Goal: Navigation & Orientation: Find specific page/section

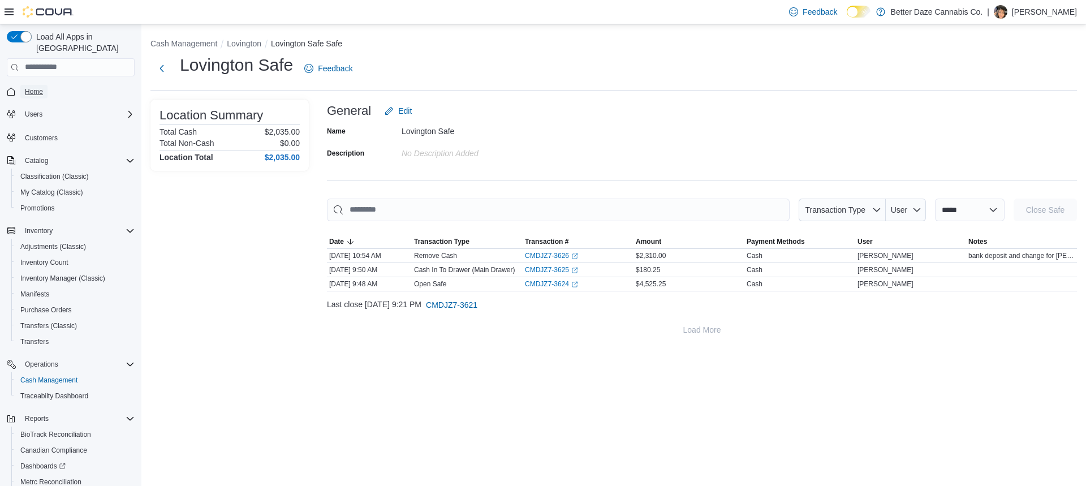
click at [44, 85] on link "Home" at bounding box center [33, 92] width 27 height 14
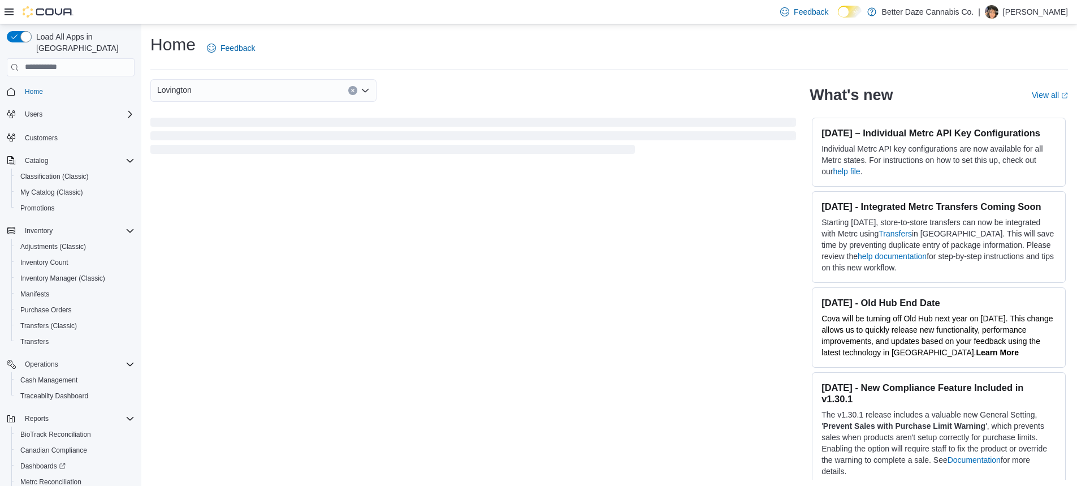
click at [319, 88] on div "Lovington" at bounding box center [263, 90] width 226 height 23
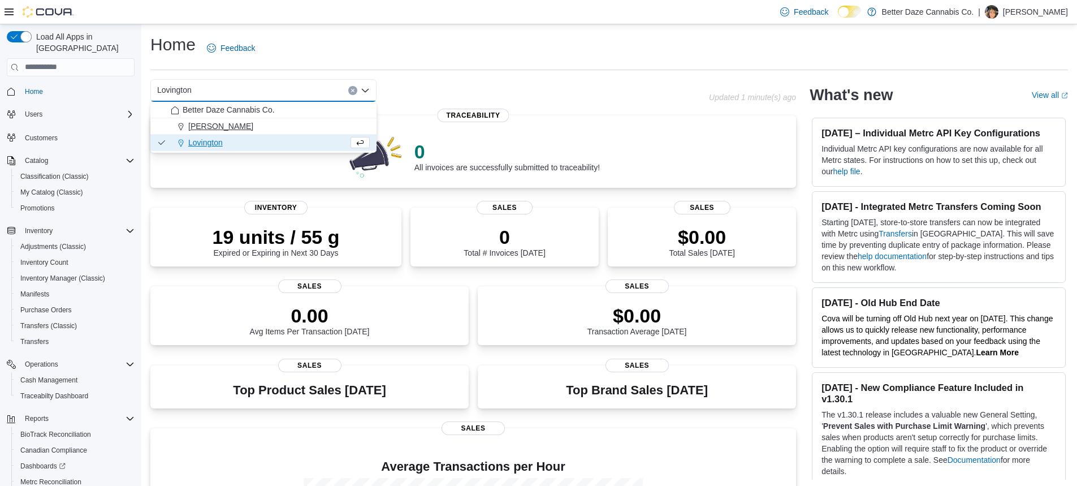
click at [209, 122] on span "[PERSON_NAME]" at bounding box center [220, 125] width 65 height 11
